Goal: Transaction & Acquisition: Purchase product/service

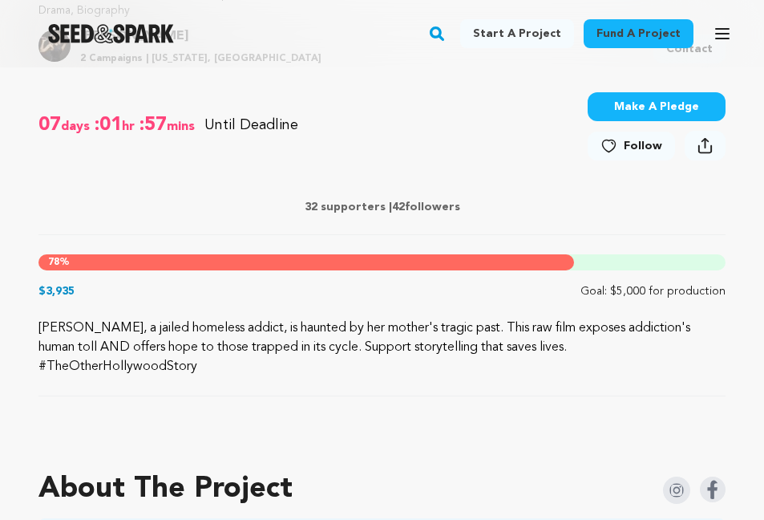
scroll to position [596, 0]
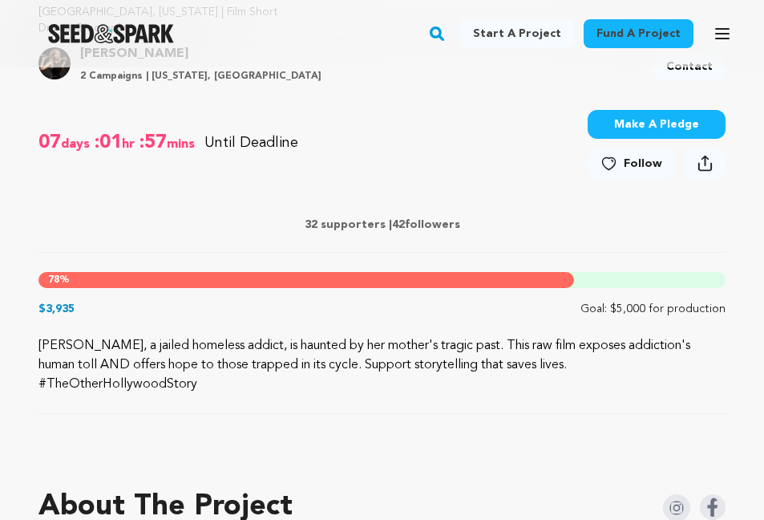
click at [662, 118] on button "Make A Pledge" at bounding box center [657, 124] width 138 height 29
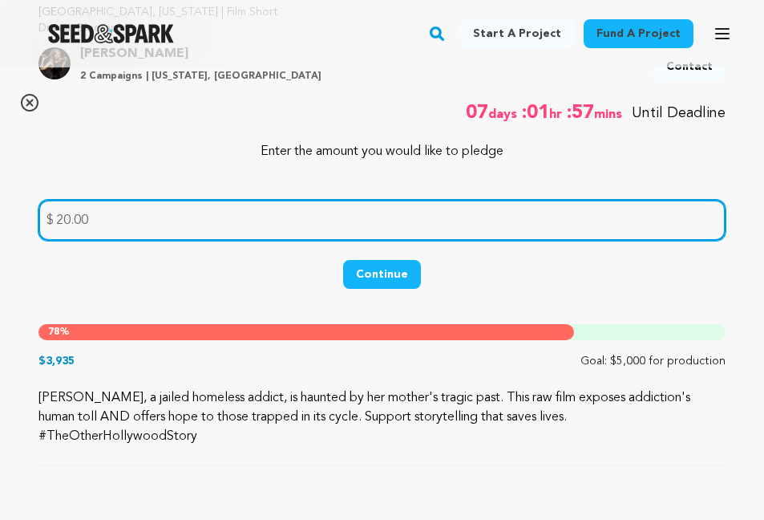
type input "20.00"
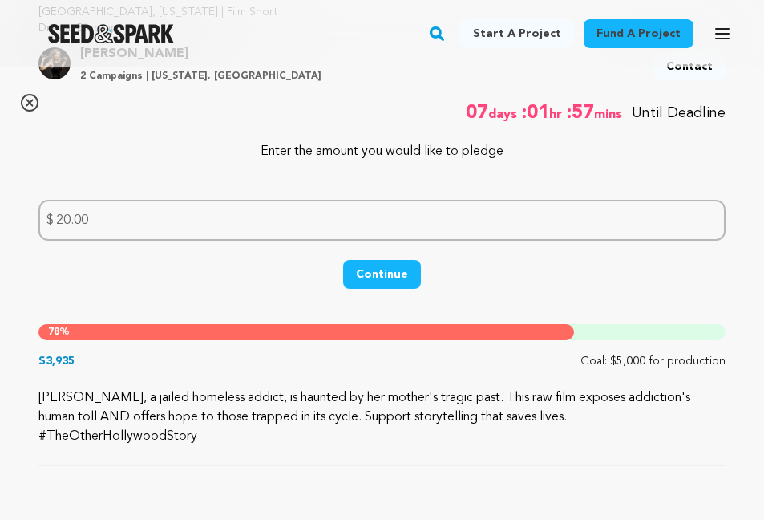
click at [382, 273] on button "Continue" at bounding box center [382, 274] width 78 height 29
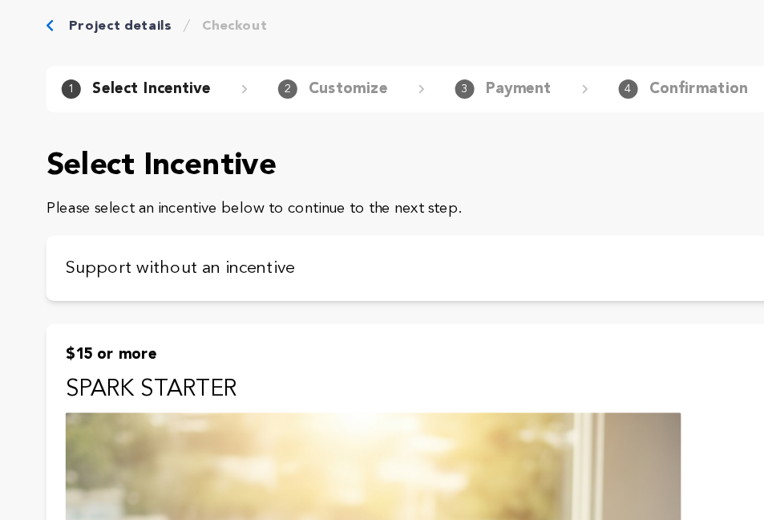
scroll to position [2, 0]
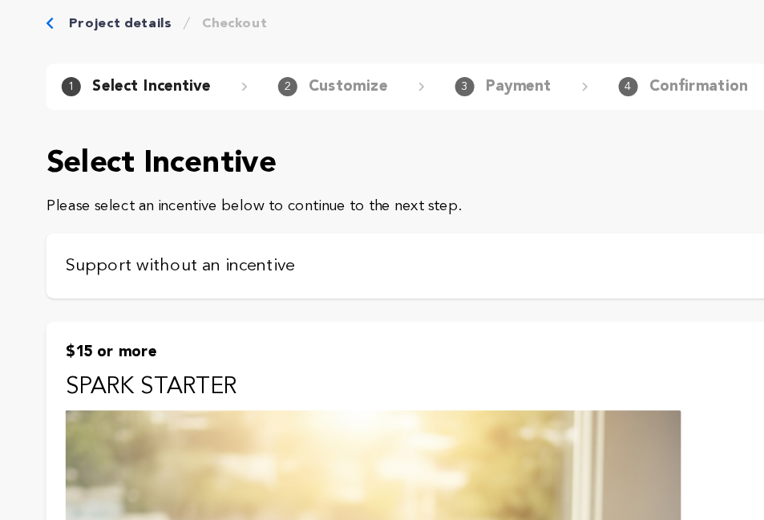
click at [188, 307] on p "Support without an incentive" at bounding box center [382, 308] width 655 height 22
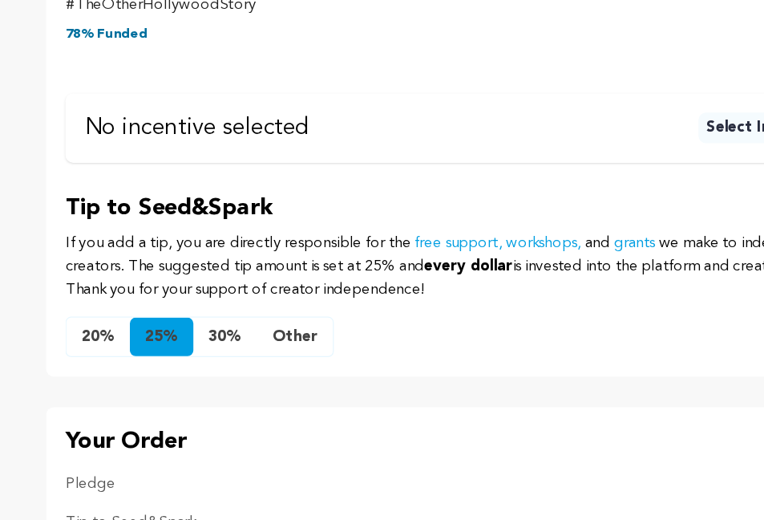
scroll to position [736, 0]
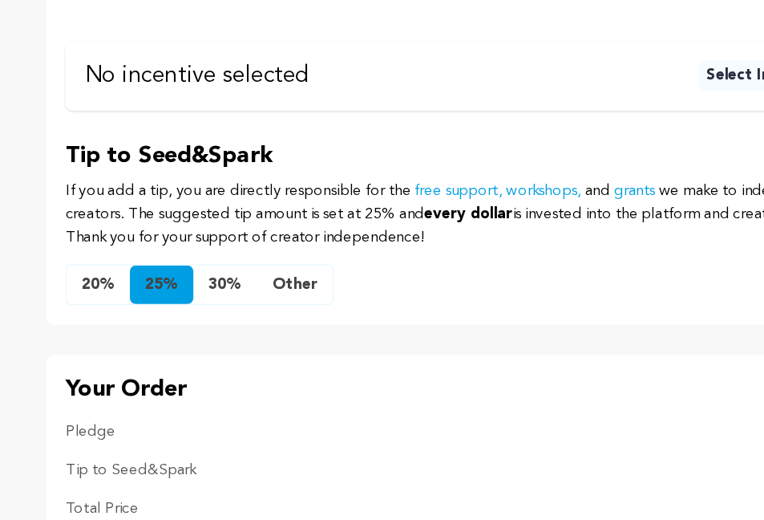
click at [247, 306] on button "Other" at bounding box center [245, 322] width 63 height 32
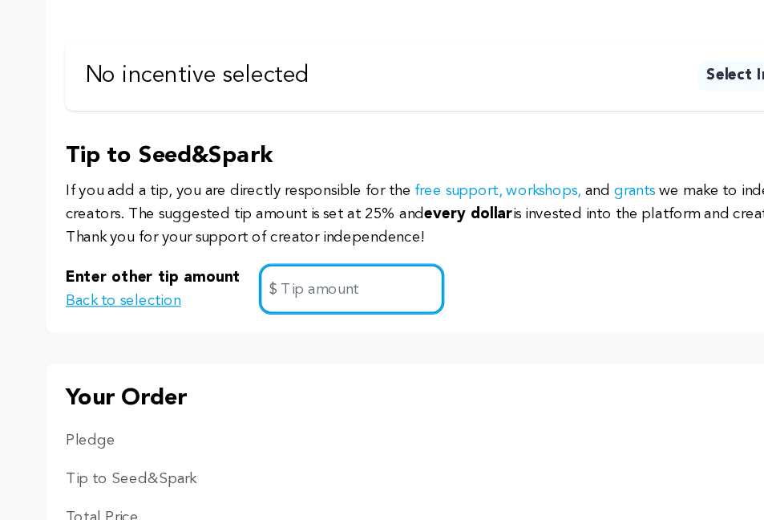
click at [260, 310] on input "text" at bounding box center [293, 325] width 153 height 41
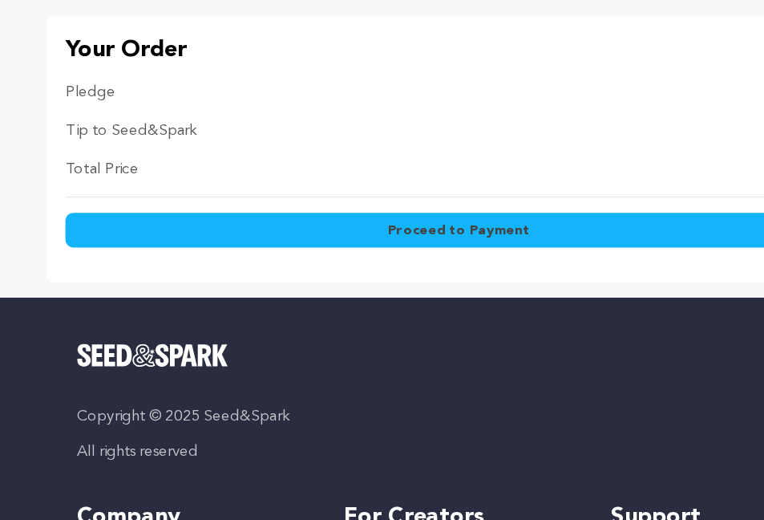
scroll to position [1024, 0]
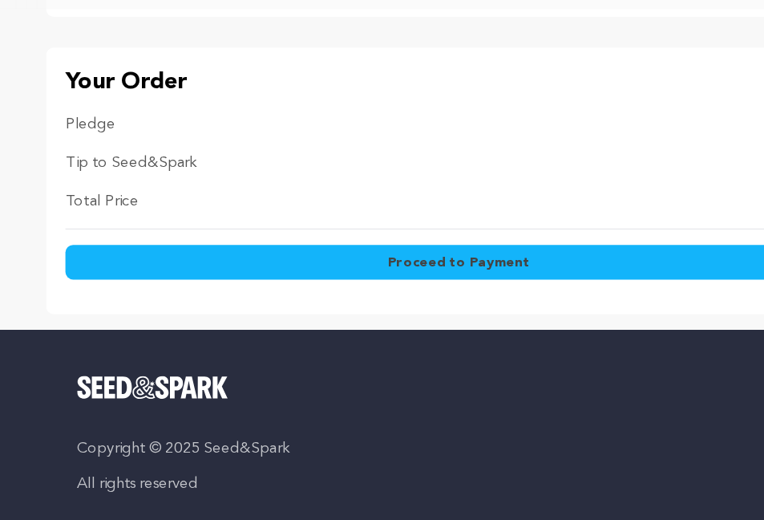
type input "0"
click at [281, 264] on button "Proceed to Payment" at bounding box center [382, 278] width 655 height 29
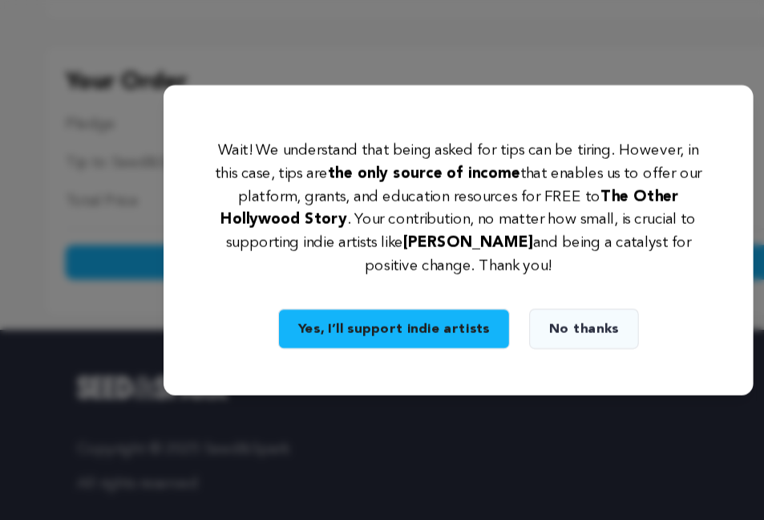
drag, startPoint x: 343, startPoint y: 338, endPoint x: 480, endPoint y: 342, distance: 137.2
click at [480, 342] on div "Yes, I’ll support indie artists No thanks" at bounding box center [382, 334] width 415 height 34
click at [382, 327] on button "Yes, I’ll support indie artists" at bounding box center [328, 334] width 193 height 34
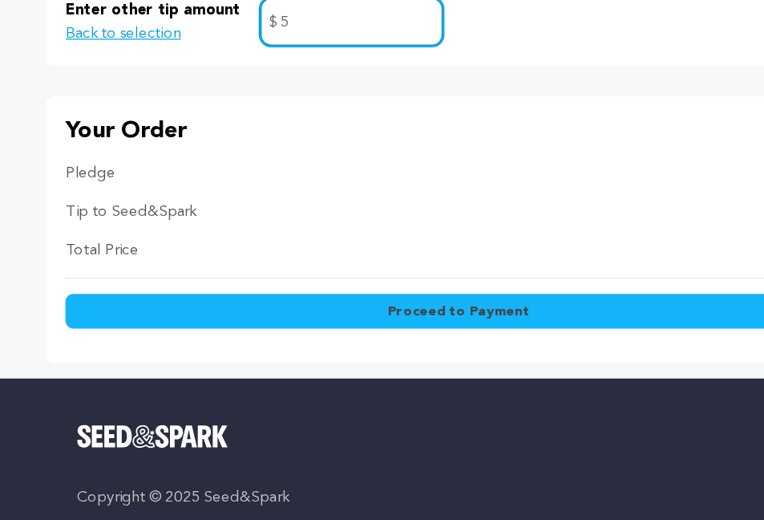
scroll to position [957, 0]
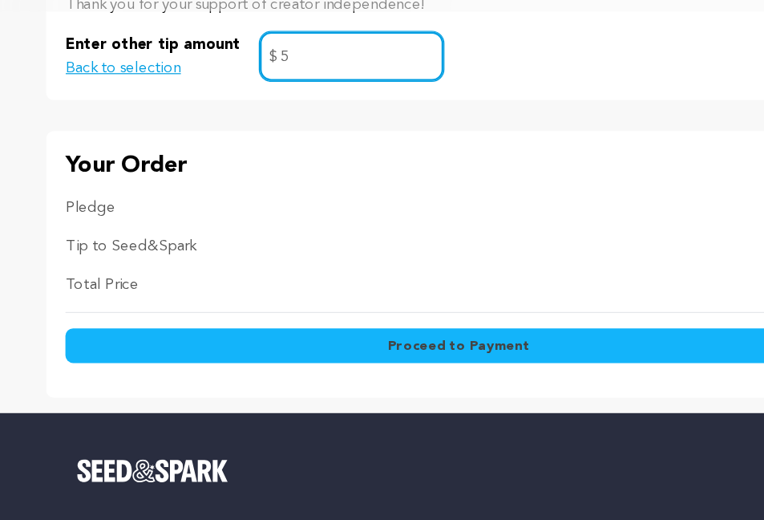
type input "5"
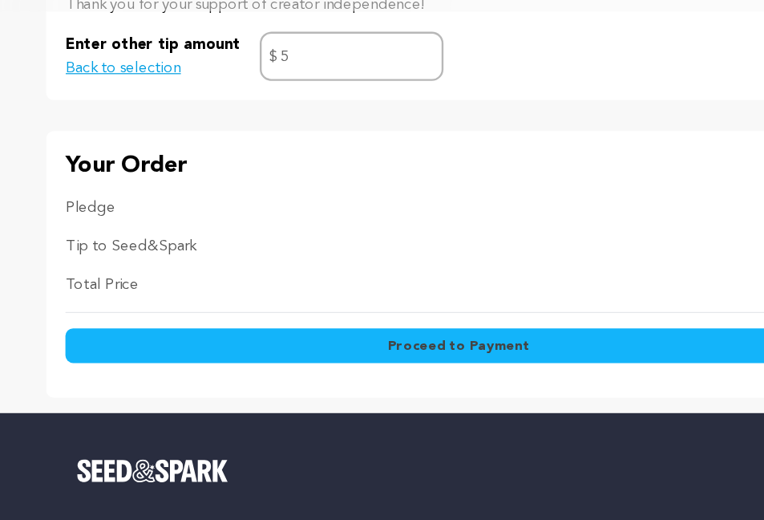
click at [336, 338] on span "Proceed to Payment" at bounding box center [382, 346] width 118 height 16
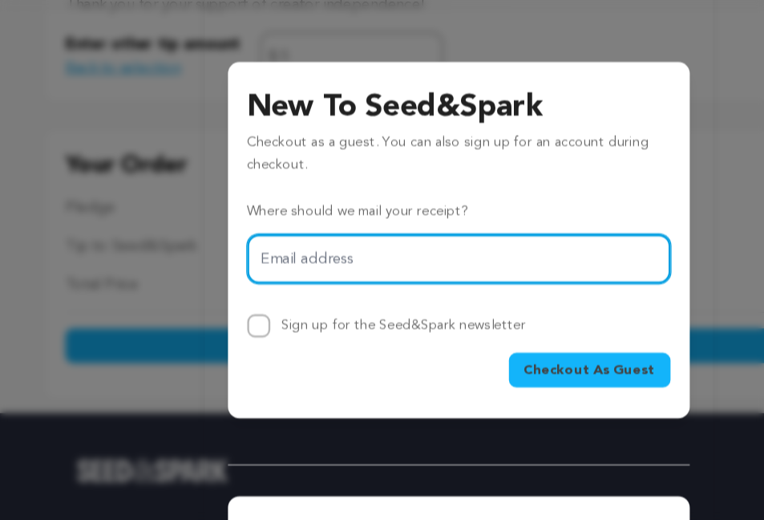
click at [329, 278] on input "Email address" at bounding box center [382, 273] width 353 height 41
type input "melindahill@mac.com"
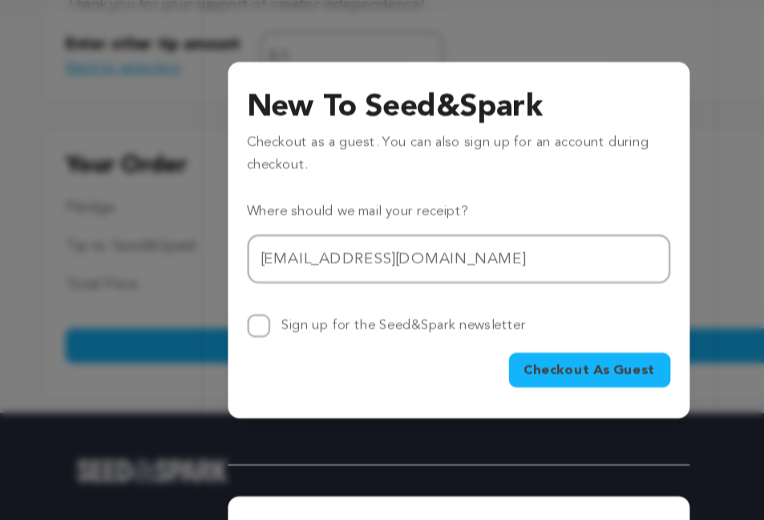
click at [479, 363] on span "Checkout As Guest" at bounding box center [491, 366] width 109 height 16
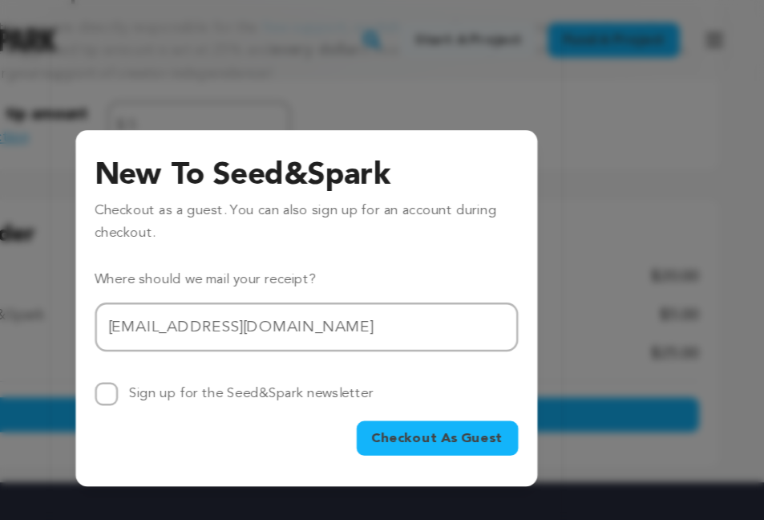
scroll to position [0, 0]
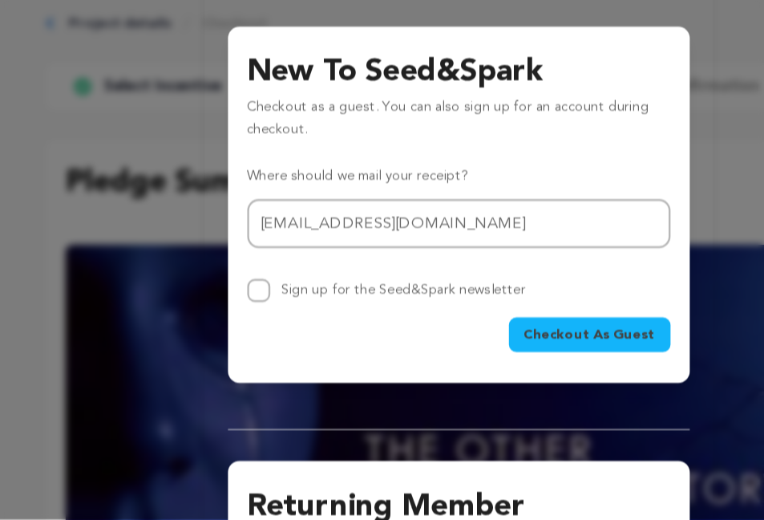
scroll to position [1, 0]
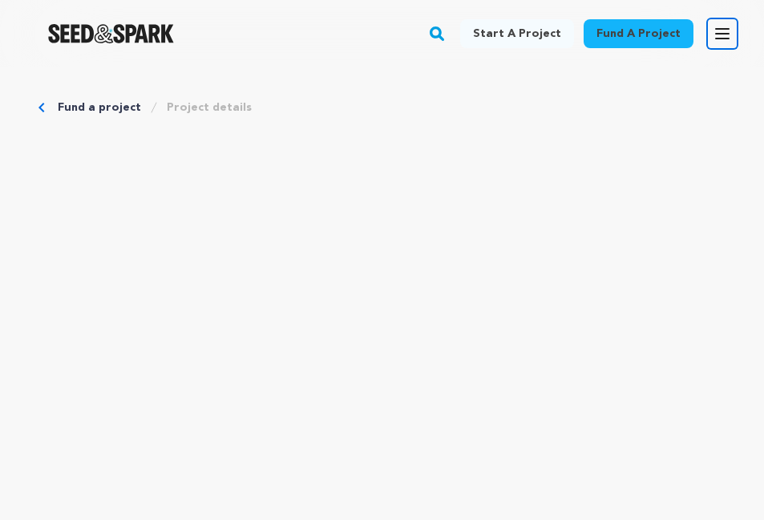
click at [718, 34] on icon "button" at bounding box center [722, 34] width 13 height 10
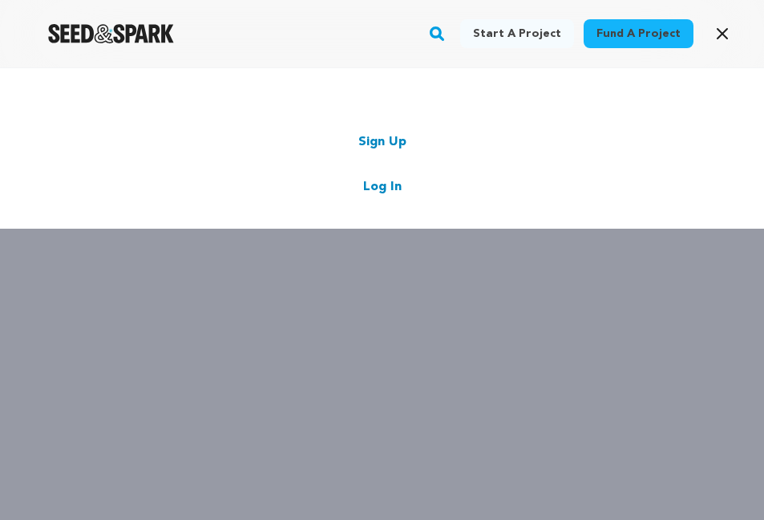
click at [383, 180] on link "Log In" at bounding box center [382, 186] width 38 height 19
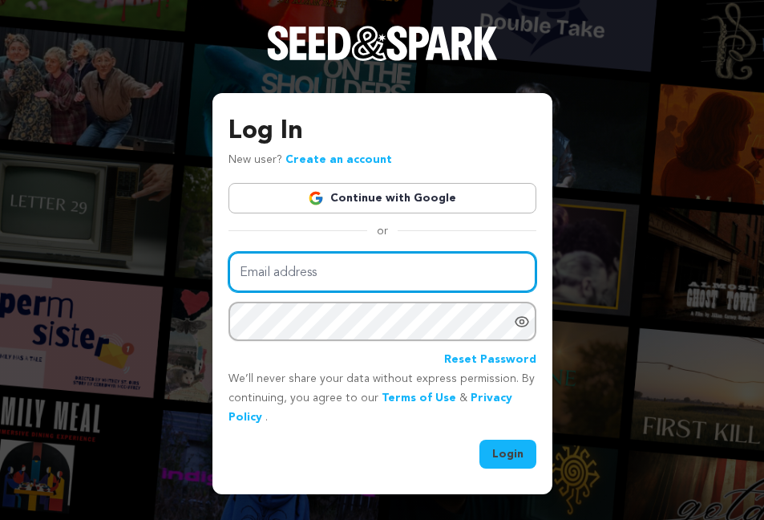
click at [362, 276] on input "Email address" at bounding box center [383, 272] width 308 height 41
type input "melindahill@mac.com"
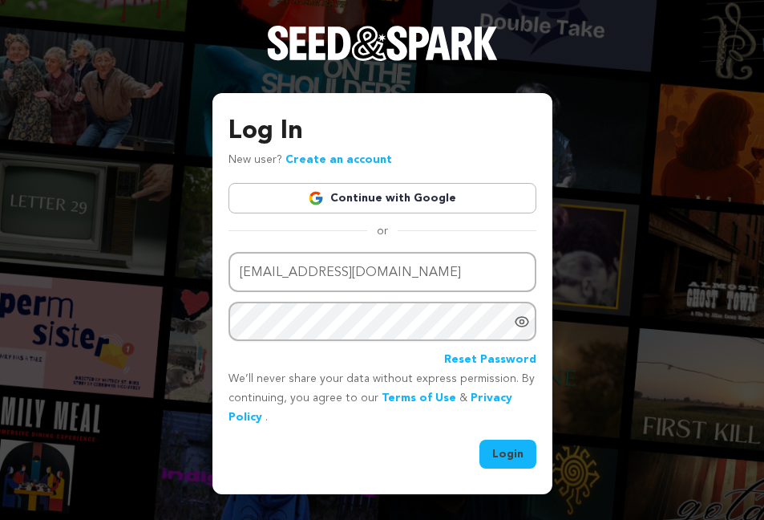
click at [503, 450] on button "Login" at bounding box center [508, 453] width 57 height 29
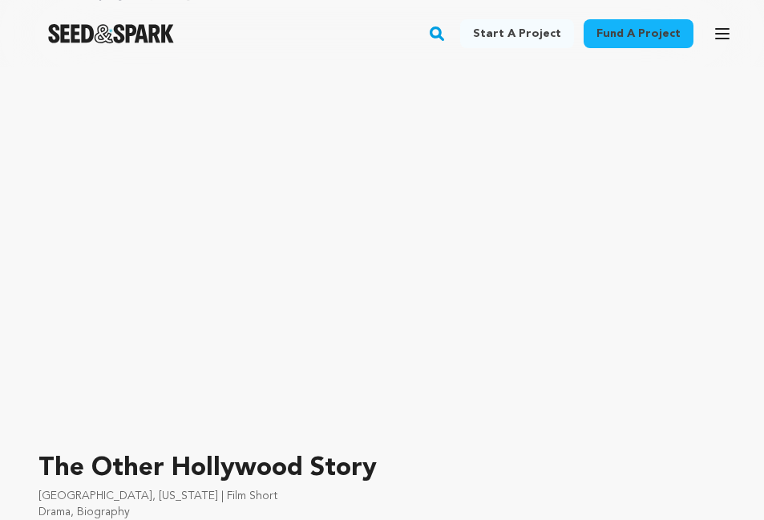
scroll to position [492, 0]
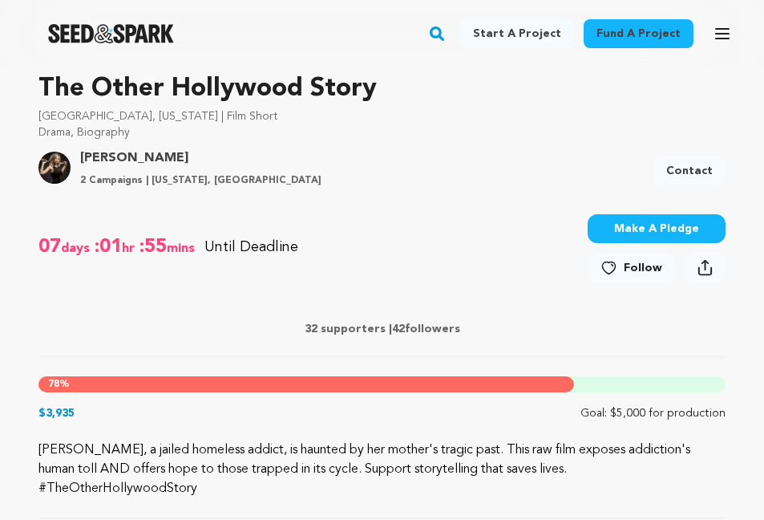
click at [651, 224] on button "Make A Pledge" at bounding box center [657, 228] width 138 height 29
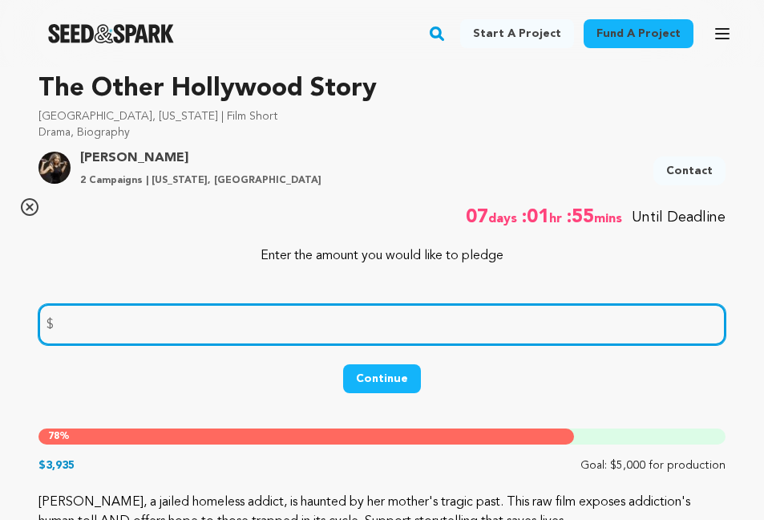
click at [407, 330] on input "number" at bounding box center [381, 324] width 687 height 41
type input "20"
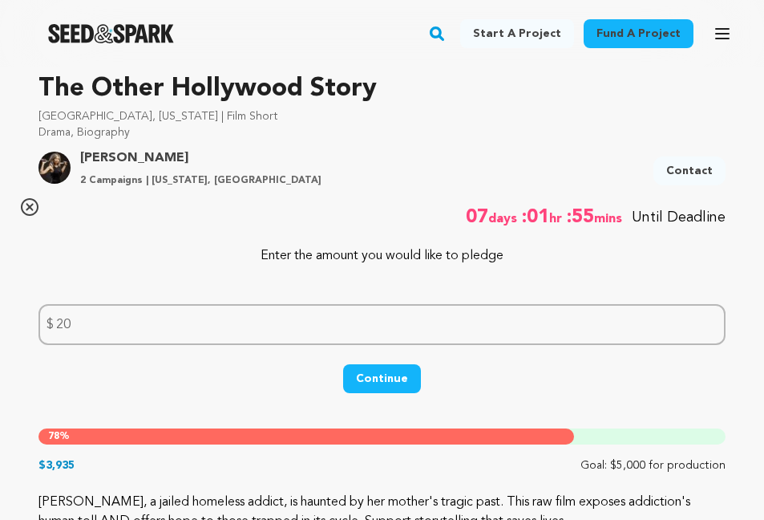
click at [393, 373] on button "Continue" at bounding box center [382, 378] width 78 height 29
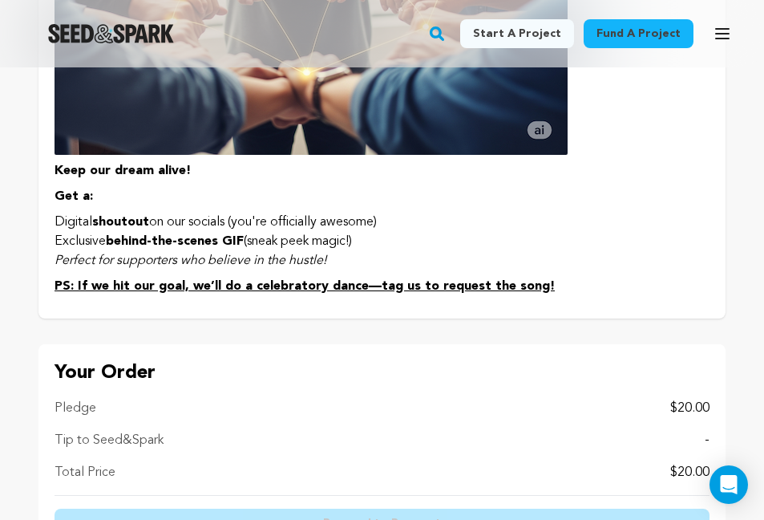
scroll to position [797, 0]
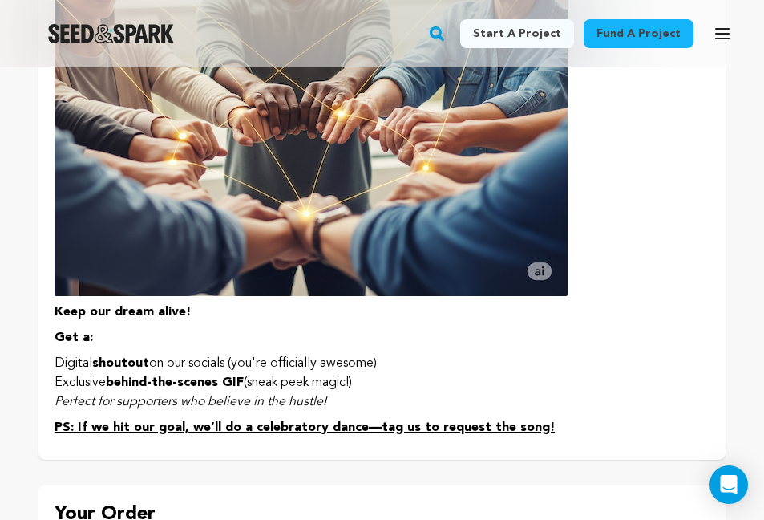
click at [439, 172] on img at bounding box center [311, 39] width 513 height 513
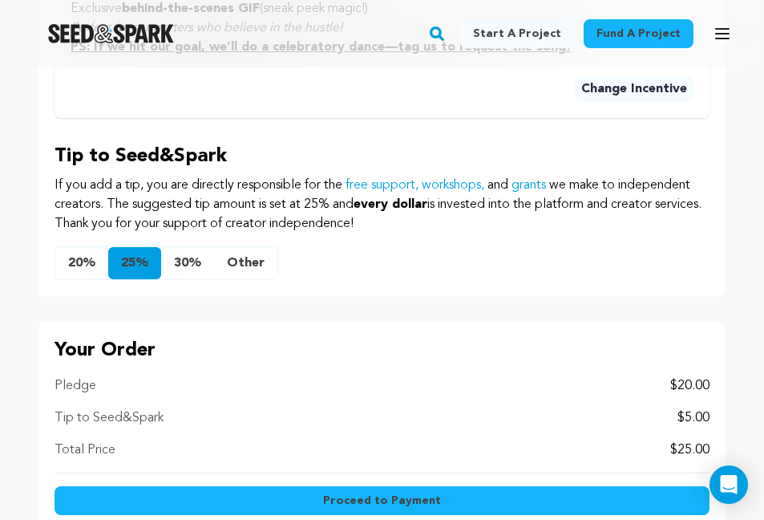
scroll to position [1496, 0]
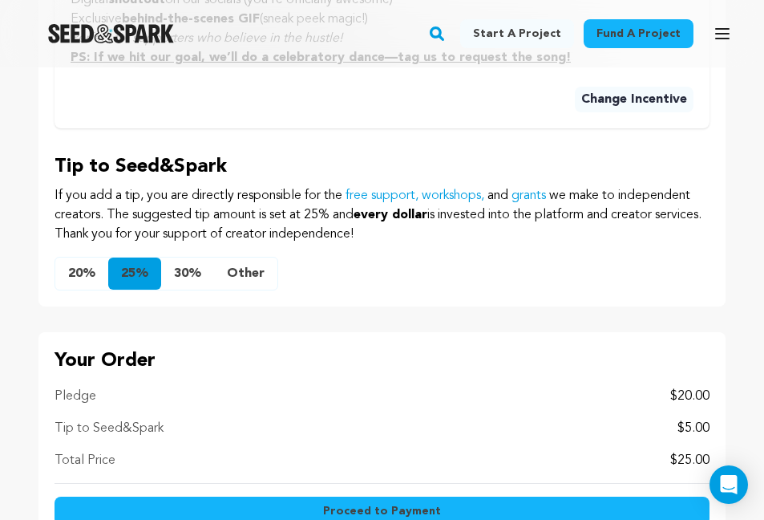
click at [79, 257] on button "20%" at bounding box center [81, 273] width 53 height 32
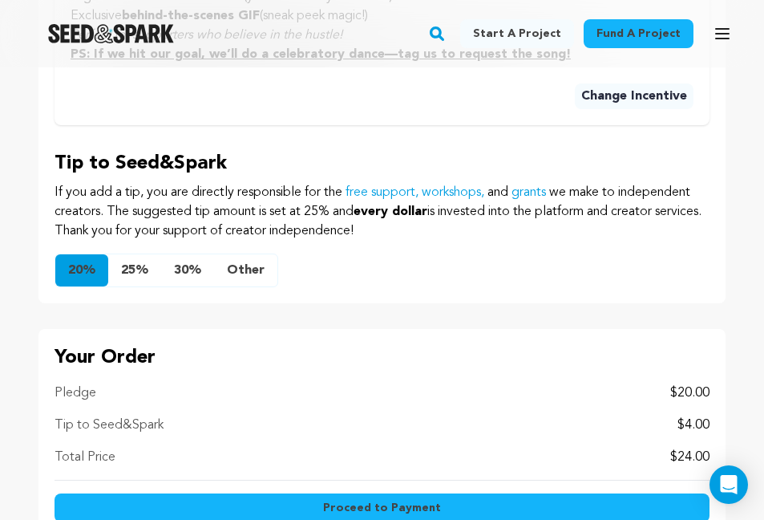
scroll to position [1577, 0]
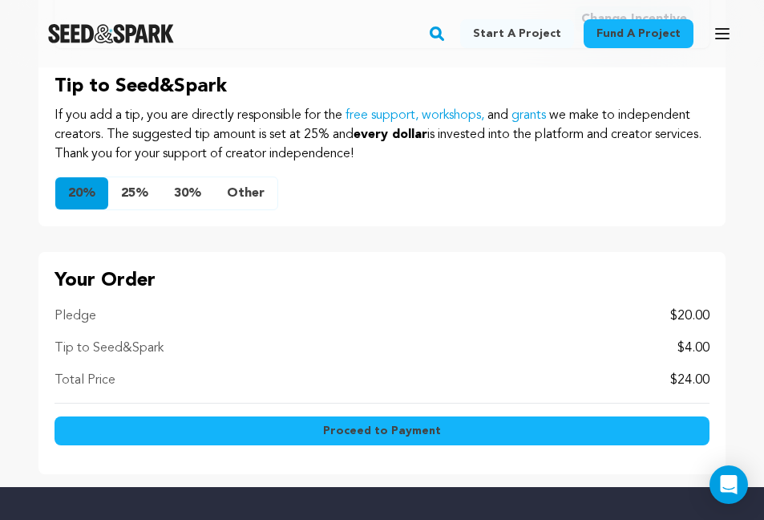
click at [277, 416] on button "Proceed to Payment" at bounding box center [382, 430] width 655 height 29
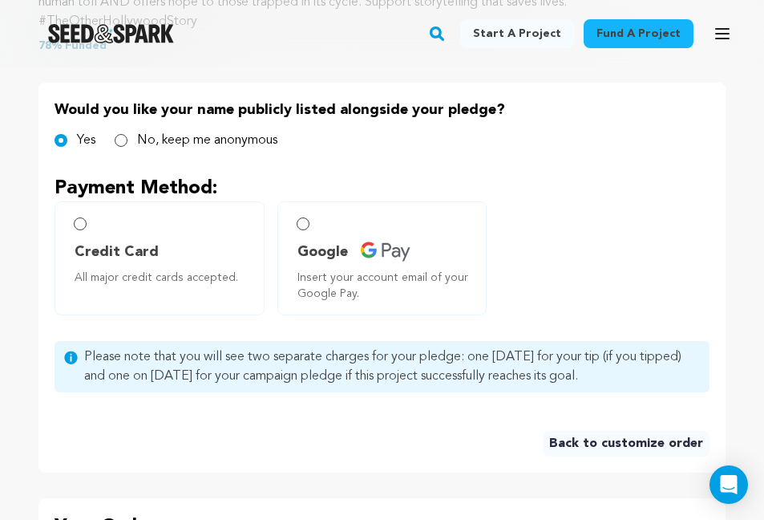
scroll to position [668, 0]
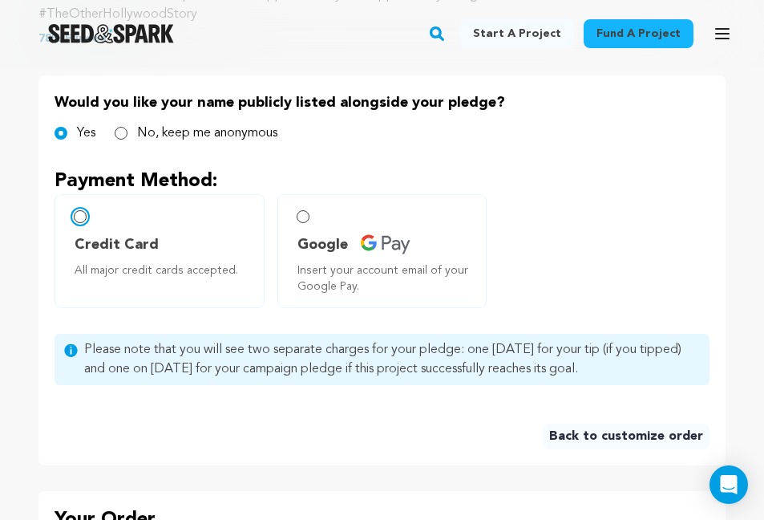
click at [75, 210] on input "Credit Card All major credit cards accepted." at bounding box center [80, 216] width 13 height 13
radio input "false"
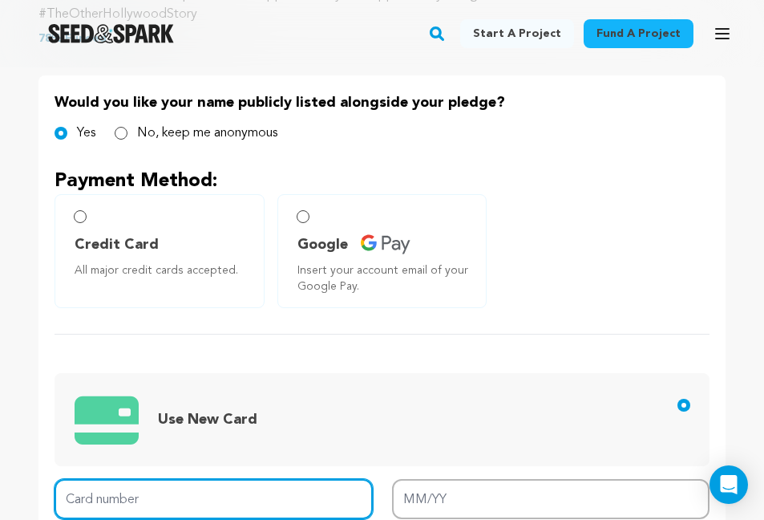
click at [160, 483] on input "Card number" at bounding box center [214, 499] width 318 height 41
type input "4833 1602 9554 7936"
type input "09/29"
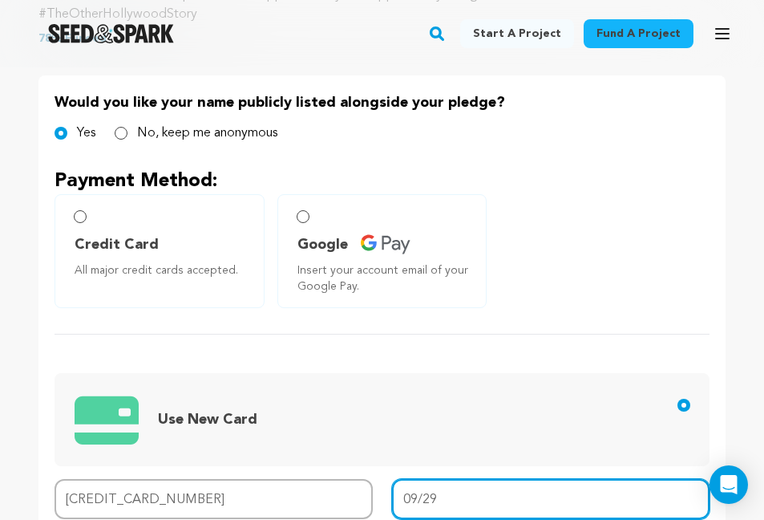
type input "916"
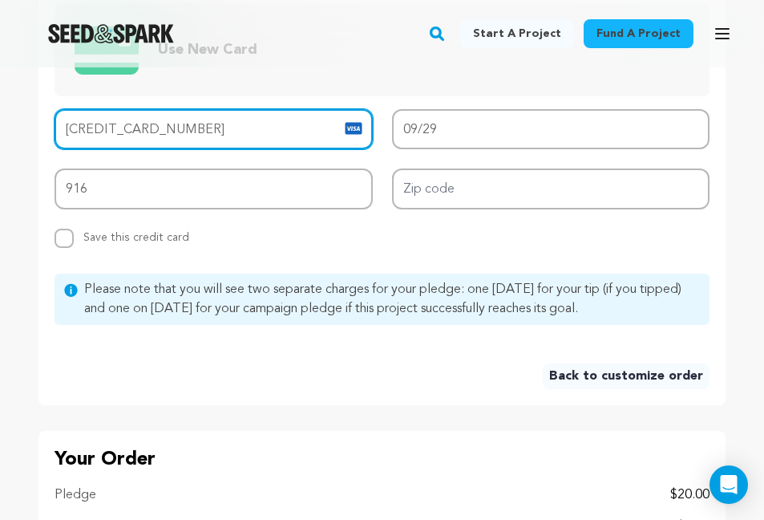
scroll to position [1095, 0]
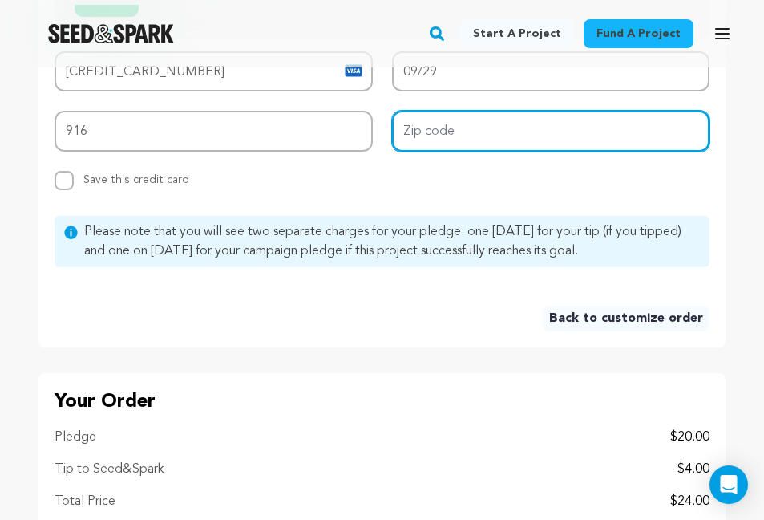
click at [567, 111] on input "Zip code" at bounding box center [551, 131] width 318 height 41
type input "90026"
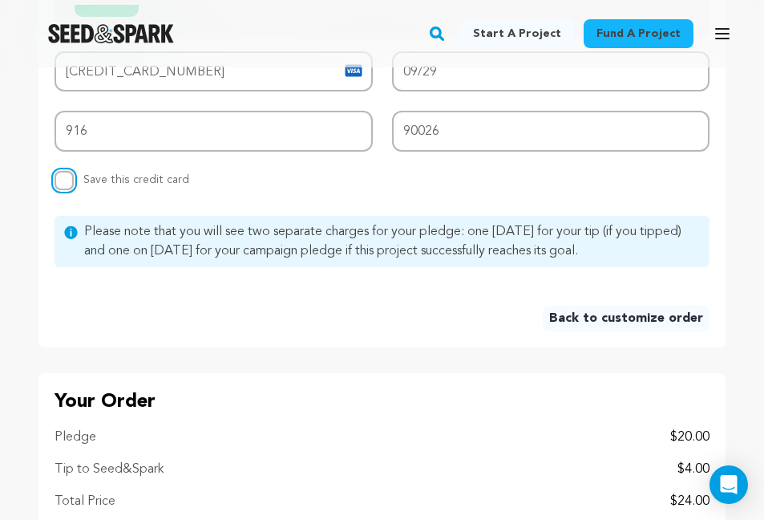
click at [64, 171] on input "Replace saved credit card Save this credit card" at bounding box center [64, 180] width 19 height 19
checkbox input "true"
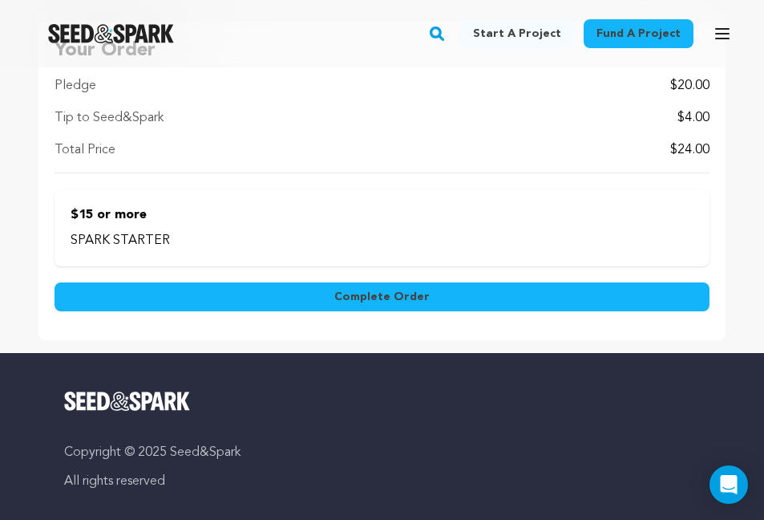
scroll to position [1453, 0]
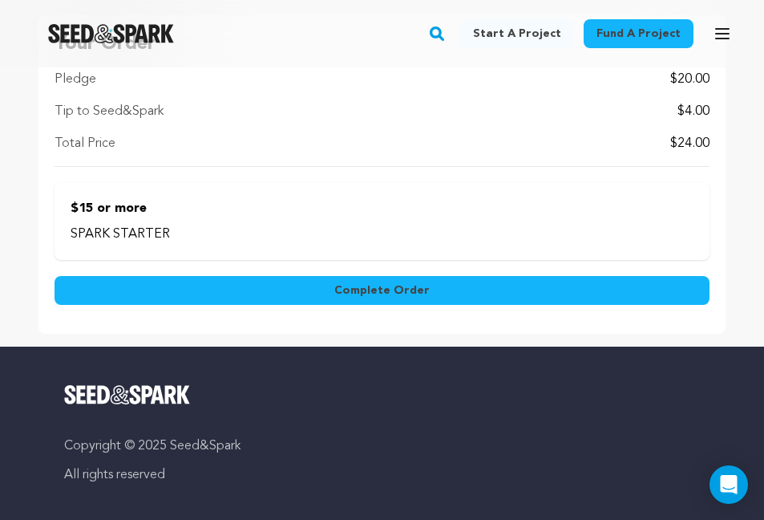
click at [364, 282] on span "Complete Order" at bounding box center [381, 290] width 95 height 16
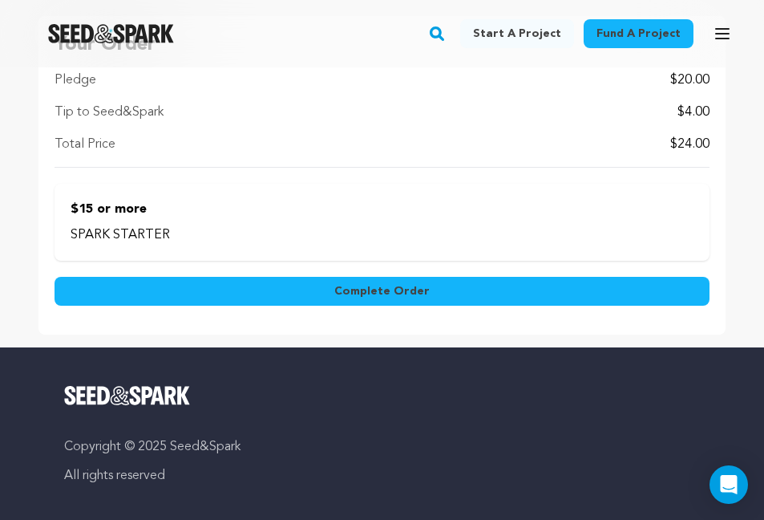
click at [378, 283] on span "Complete Order" at bounding box center [381, 291] width 95 height 16
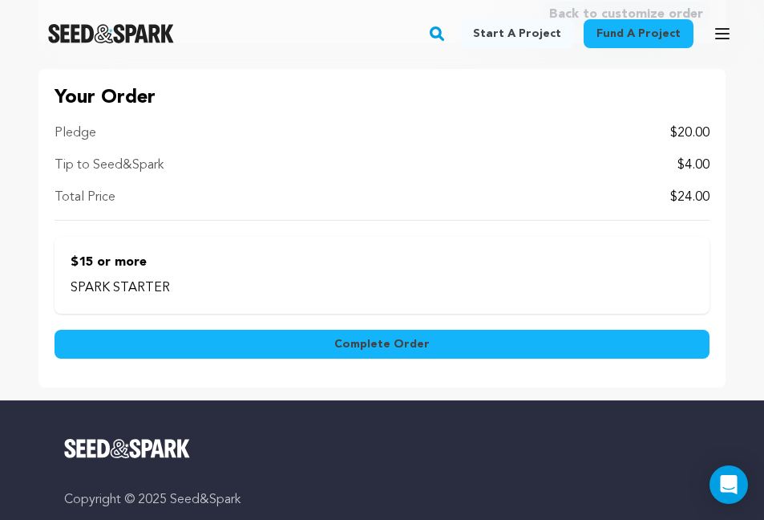
scroll to position [1224, 0]
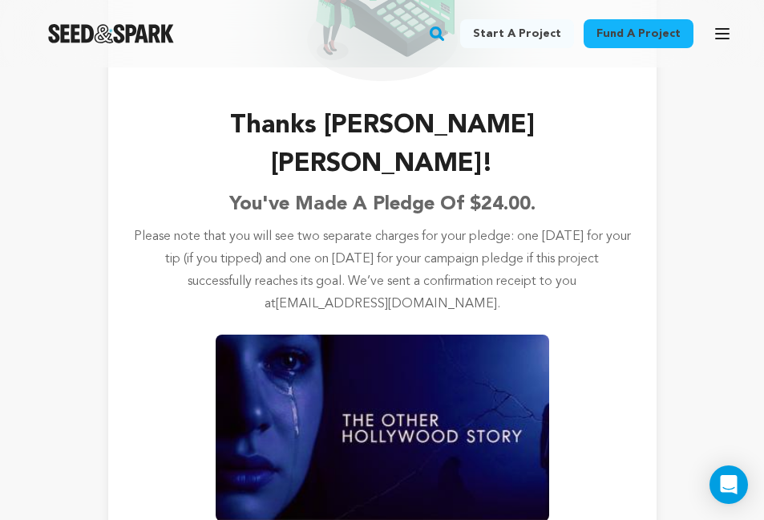
scroll to position [217, 0]
